Goal: Communication & Community: Answer question/provide support

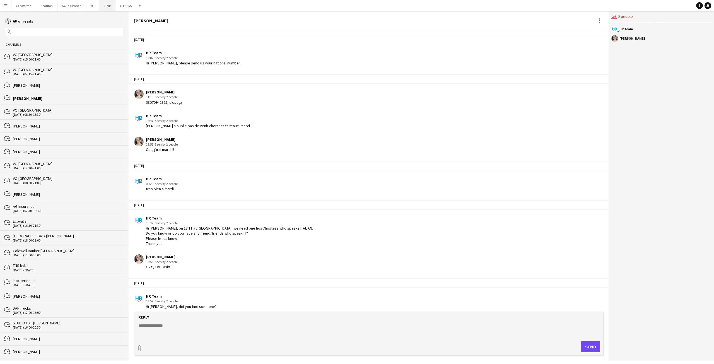
scroll to position [607, 0]
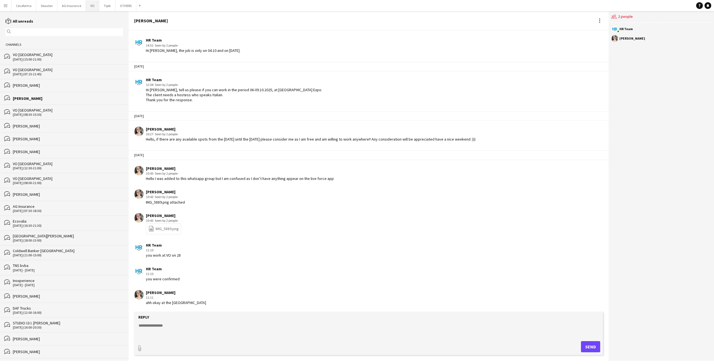
click at [92, 3] on button "VO Close" at bounding box center [92, 5] width 13 height 11
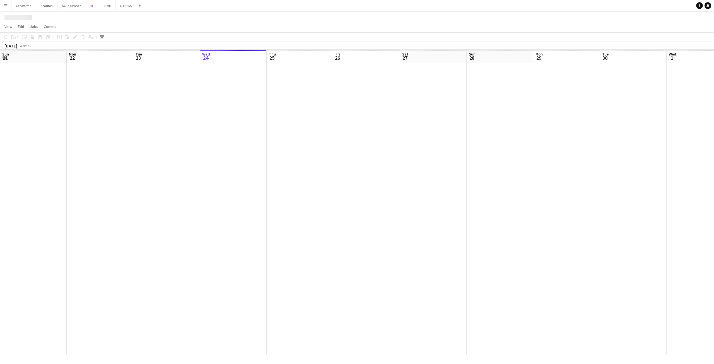
scroll to position [0, 133]
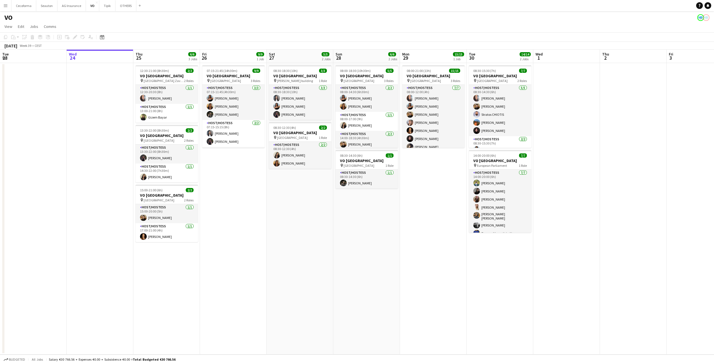
click at [224, 191] on app-date-cell "07:15-21:45 (14h30m) 9/9 VO Europe pin Borschette Center 3 Roles Host/Hostess […" at bounding box center [233, 208] width 67 height 291
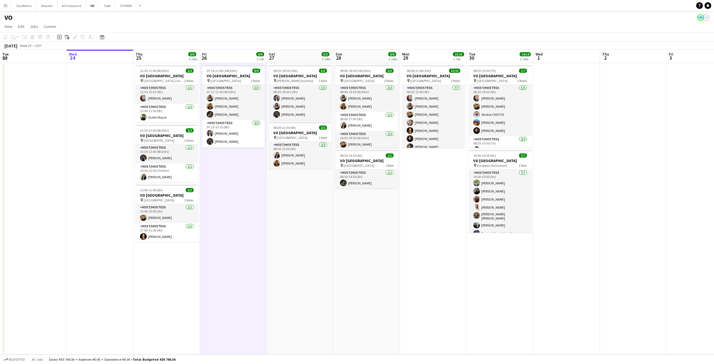
click at [188, 266] on app-date-cell "12:30-21:00 (8h30m) 2/2 VO Europe pin [GEOGRAPHIC_DATA] Zaventem 2 Roles Host/H…" at bounding box center [166, 208] width 67 height 291
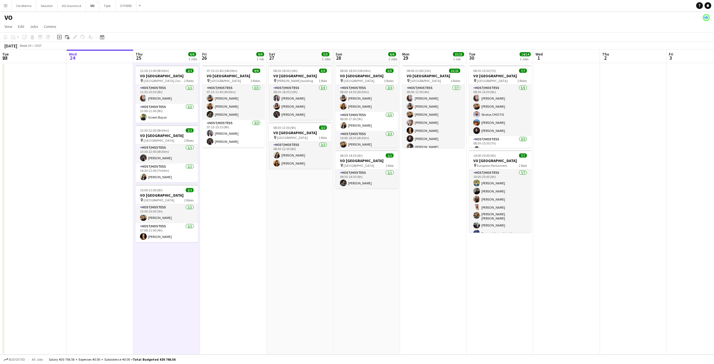
click at [222, 270] on app-date-cell "07:15-21:45 (14h30m) 9/9 VO Europe pin Borschette Center 3 Roles Host/Hostess […" at bounding box center [233, 208] width 67 height 291
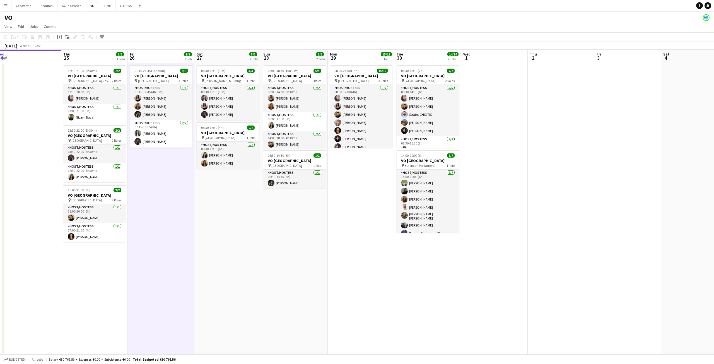
drag, startPoint x: 437, startPoint y: 235, endPoint x: 240, endPoint y: 255, distance: 197.5
click at [241, 255] on app-calendar-viewport "Sun 21 Mon 22 Tue 23 Wed 24 Thu 25 6/6 3 Jobs Fri 26 9/9 1 Job Sat 27 5/5 2 Job…" at bounding box center [357, 202] width 714 height 305
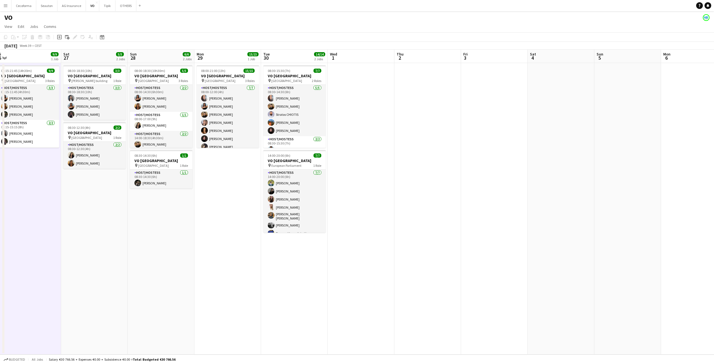
scroll to position [0, 213]
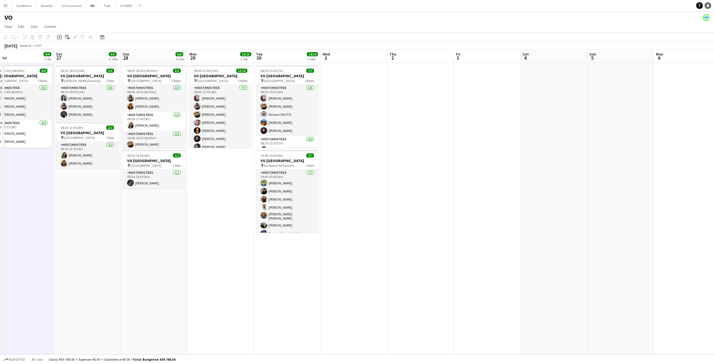
click at [709, 3] on link "Notifications" at bounding box center [707, 5] width 7 height 7
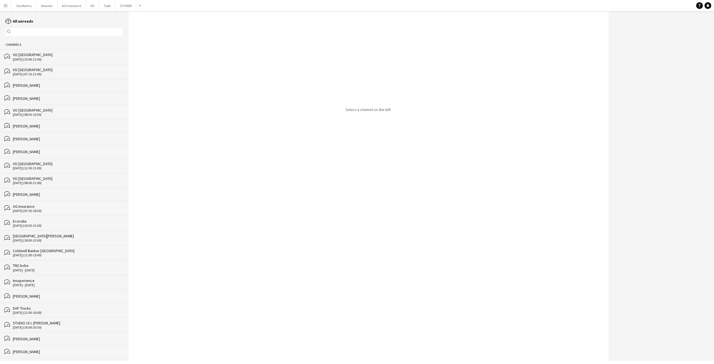
click at [297, 186] on div "Select a channel on the left." at bounding box center [368, 185] width 480 height 349
click at [21, 123] on div "[PERSON_NAME]" at bounding box center [68, 125] width 110 height 5
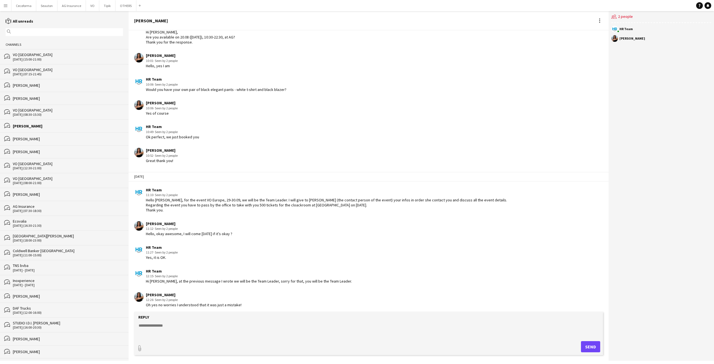
scroll to position [750, 0]
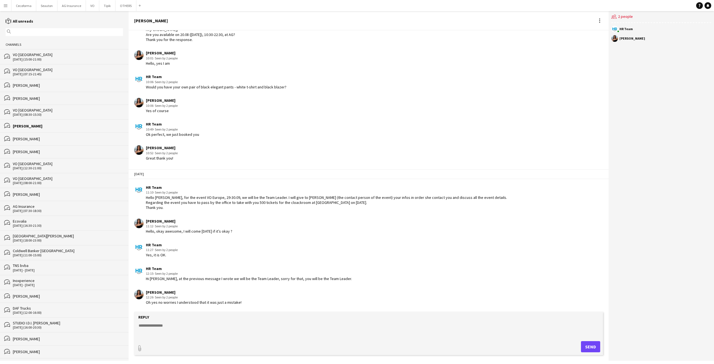
click at [214, 335] on textarea at bounding box center [369, 329] width 463 height 14
type textarea "**********"
click at [307, 346] on div "paperclip Send" at bounding box center [368, 346] width 463 height 11
click at [359, 325] on textarea "**********" at bounding box center [369, 329] width 463 height 14
click at [587, 345] on button "Send" at bounding box center [590, 346] width 19 height 11
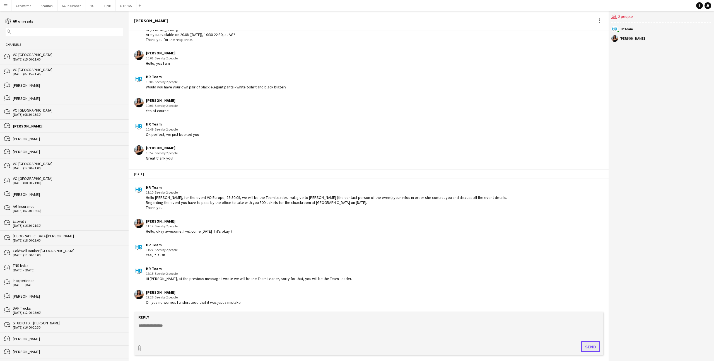
scroll to position [784, 0]
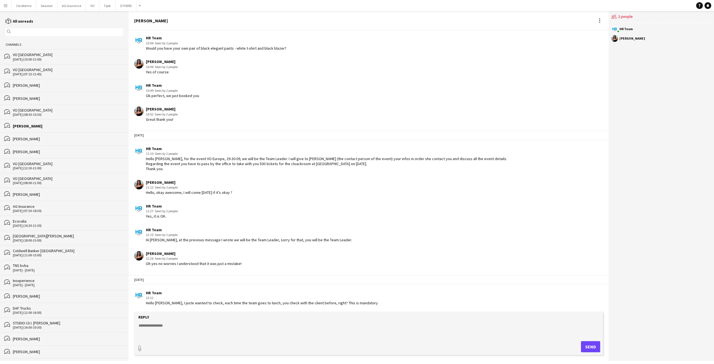
click at [159, 328] on textarea at bounding box center [369, 329] width 463 height 14
click at [161, 328] on textarea at bounding box center [369, 329] width 463 height 14
click at [164, 323] on textarea at bounding box center [369, 329] width 463 height 14
click at [168, 320] on form "Reply paperclip Send" at bounding box center [368, 333] width 469 height 43
click at [169, 323] on textarea at bounding box center [369, 329] width 463 height 14
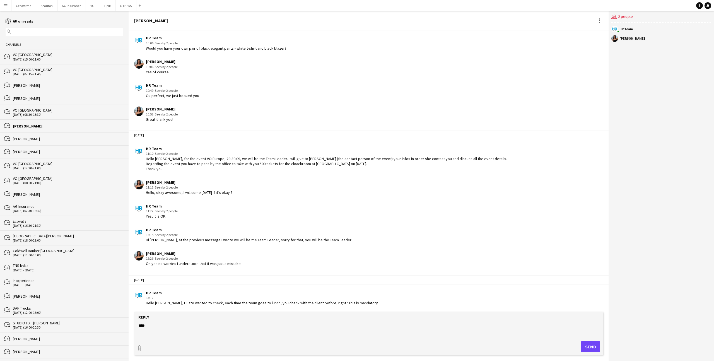
type textarea "***"
click at [226, 322] on textarea "***" at bounding box center [369, 329] width 463 height 14
click at [225, 319] on div "Reply" at bounding box center [368, 316] width 463 height 5
click at [125, 7] on button "OTHERS Close" at bounding box center [125, 5] width 21 height 11
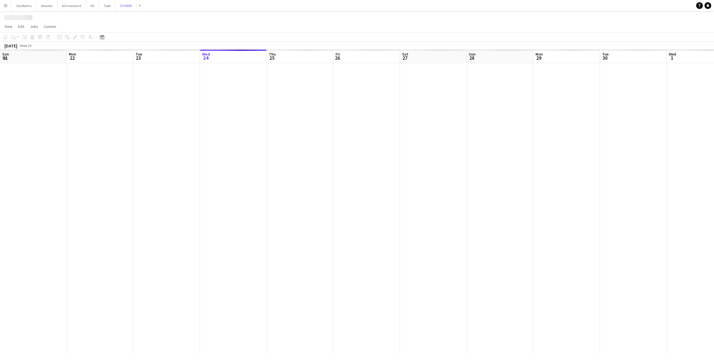
scroll to position [0, 133]
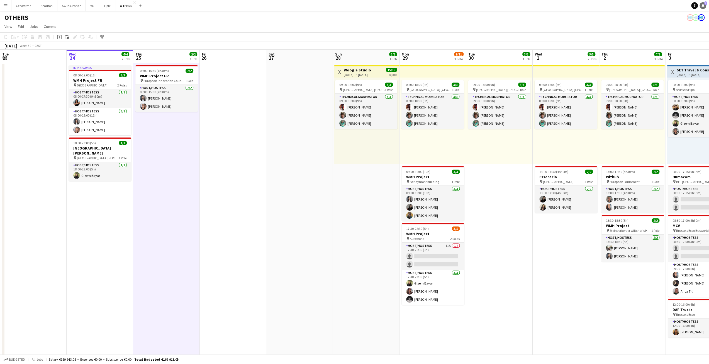
click at [704, 4] on icon "Notifications" at bounding box center [703, 5] width 3 height 3
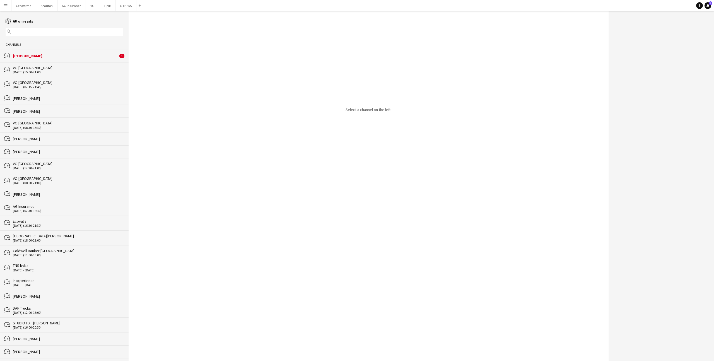
click at [56, 61] on div "bubbles [PERSON_NAME] 1" at bounding box center [64, 55] width 128 height 13
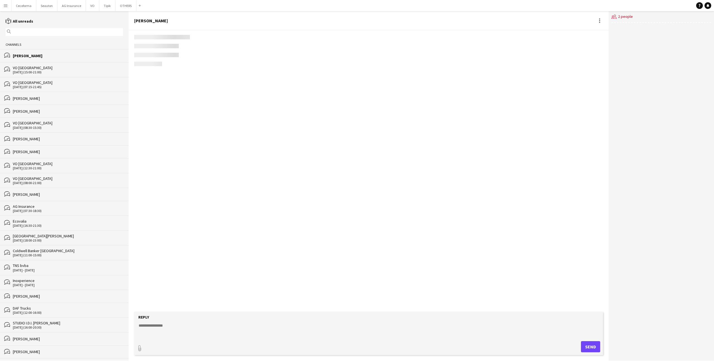
scroll to position [745, 0]
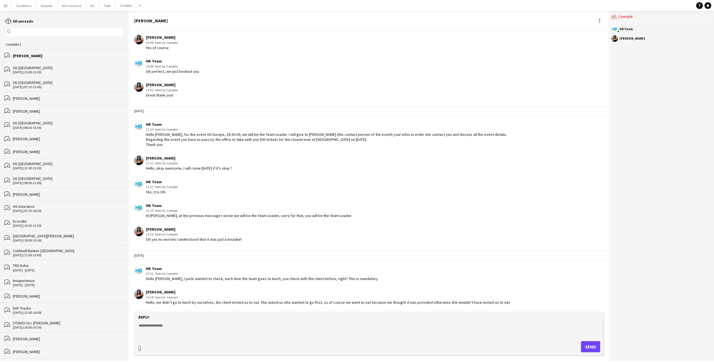
click at [351, 329] on textarea at bounding box center [369, 329] width 463 height 14
click at [350, 324] on textarea at bounding box center [369, 329] width 463 height 14
type textarea "**********"
click at [590, 347] on button "Send" at bounding box center [590, 346] width 19 height 11
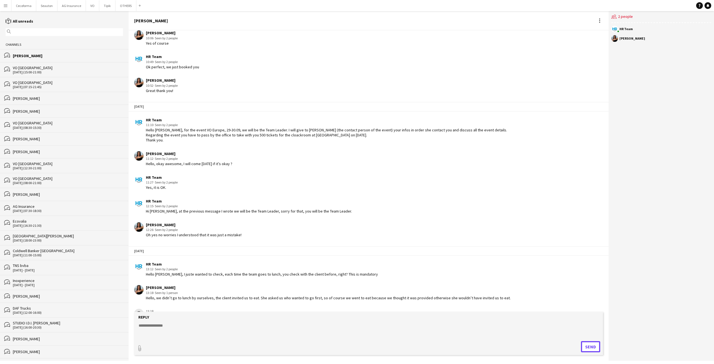
scroll to position [769, 0]
